Goal: Task Accomplishment & Management: Use online tool/utility

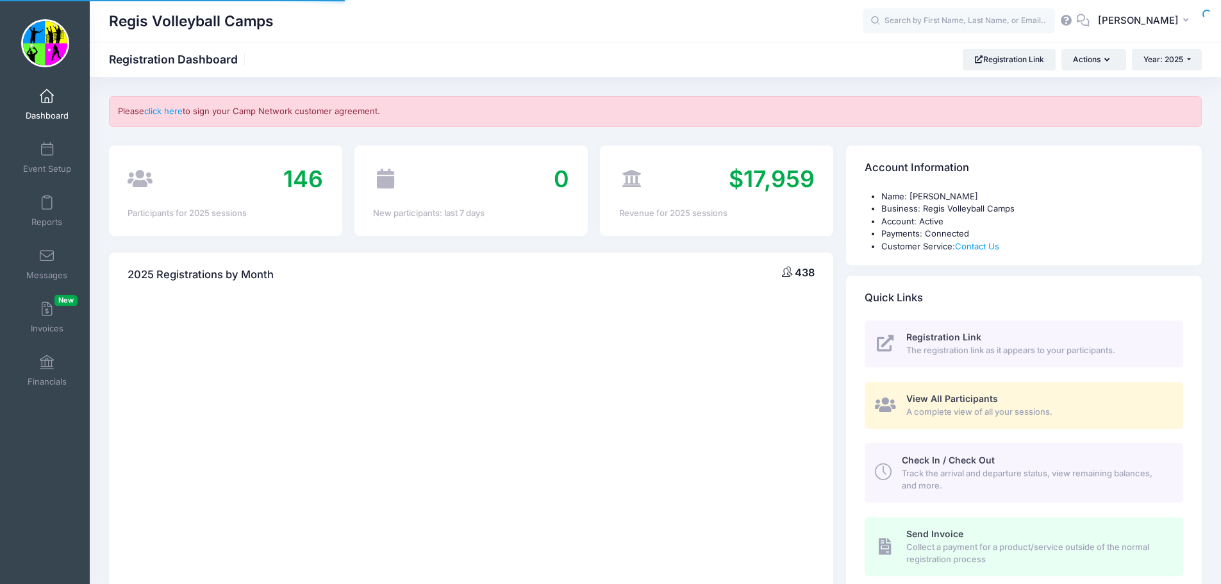
select select
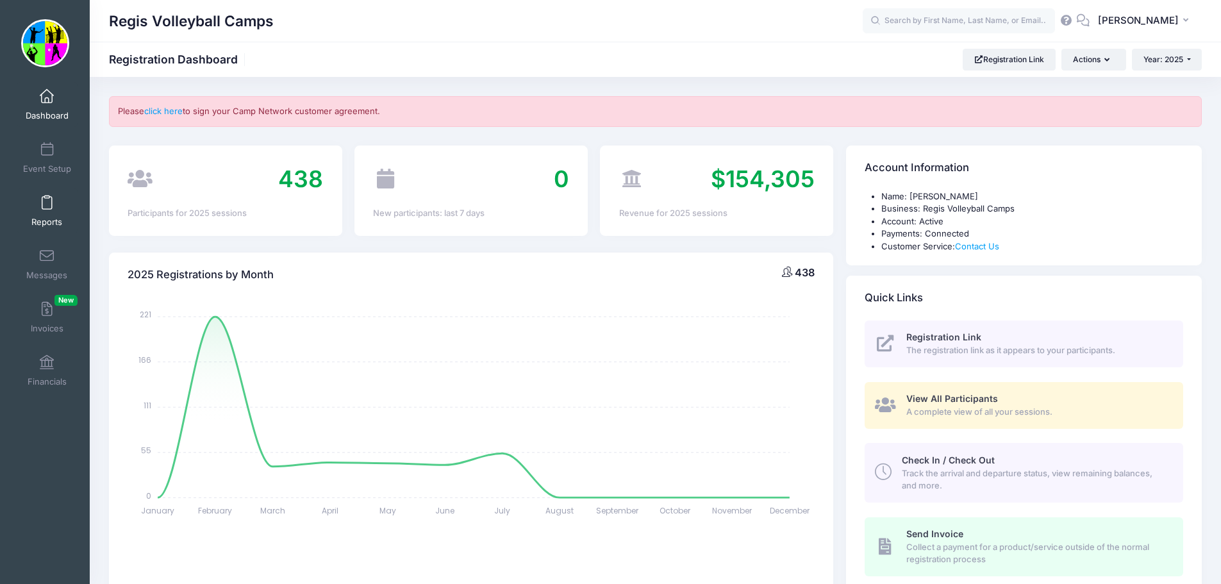
click at [38, 210] on link "Reports" at bounding box center [47, 210] width 61 height 45
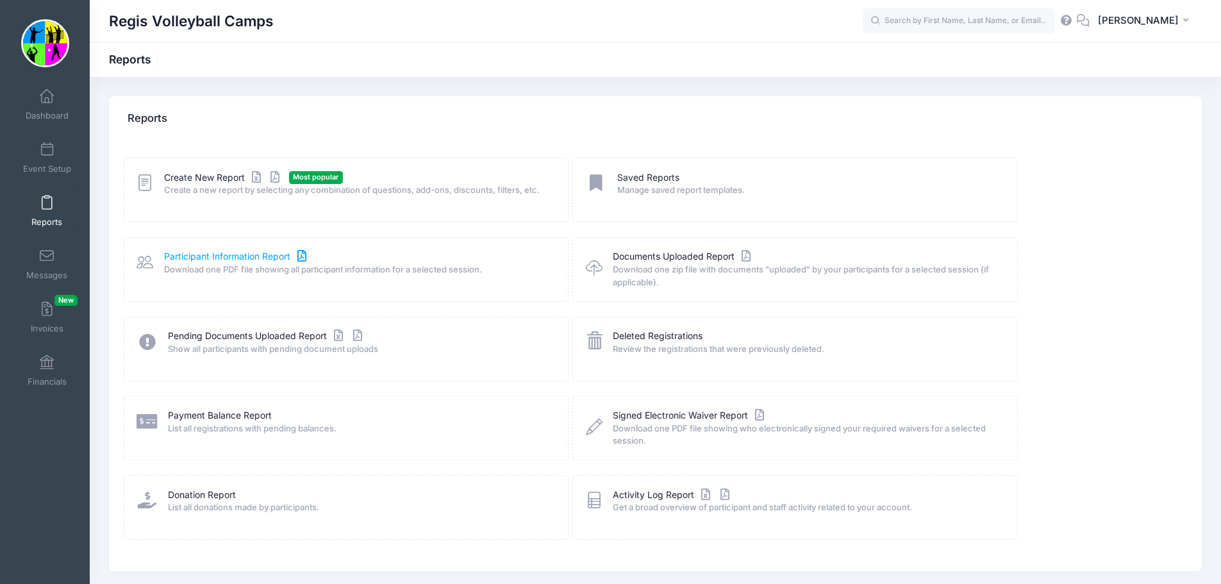
click at [245, 257] on link "Participant Information Report" at bounding box center [237, 256] width 146 height 13
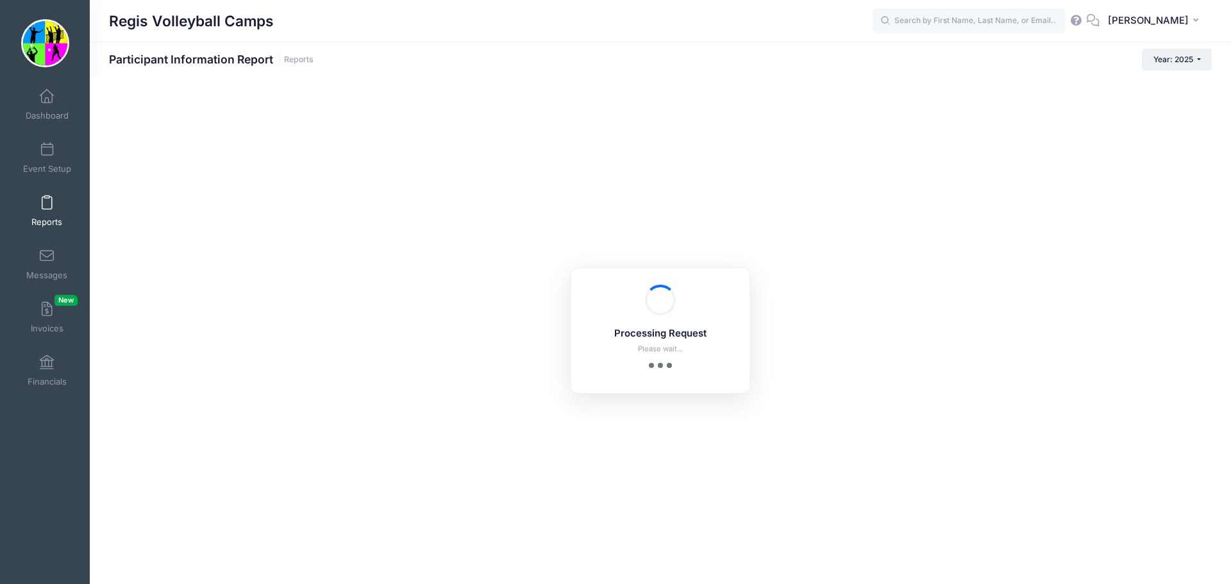
checkbox input "true"
